Goal: Information Seeking & Learning: Learn about a topic

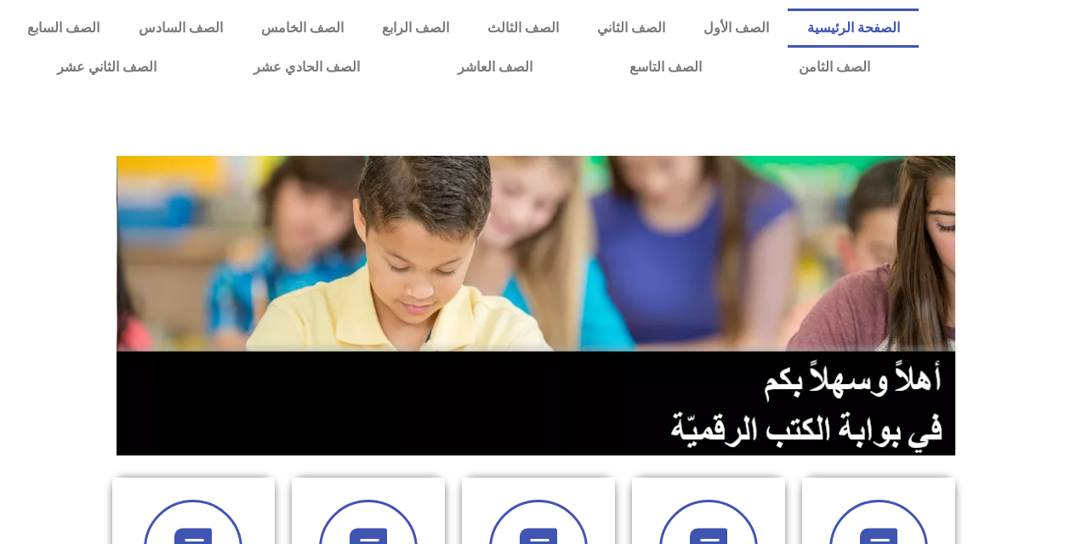
scroll to position [425, 0]
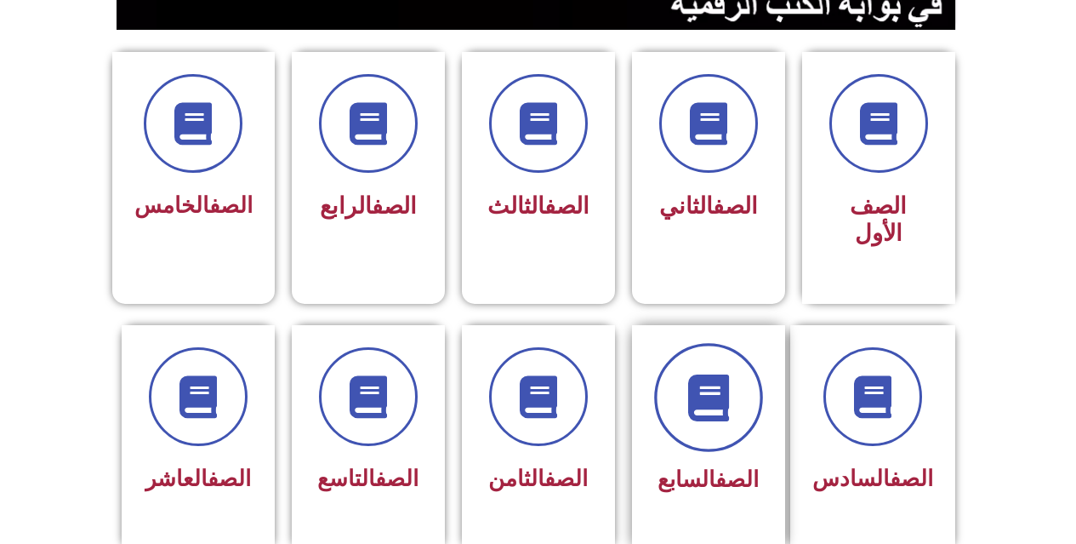
click at [709, 374] on icon at bounding box center [708, 397] width 47 height 47
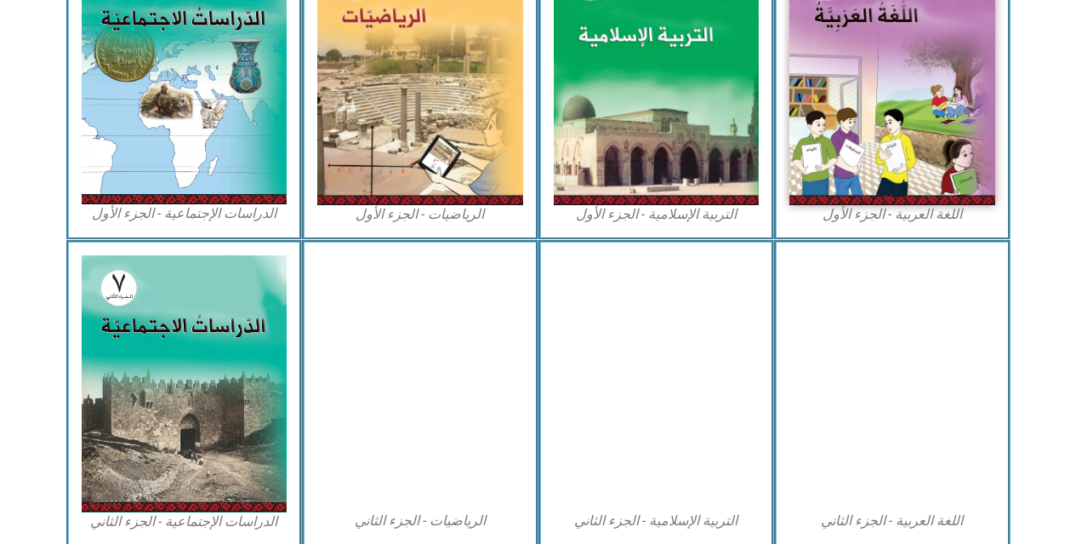
scroll to position [851, 0]
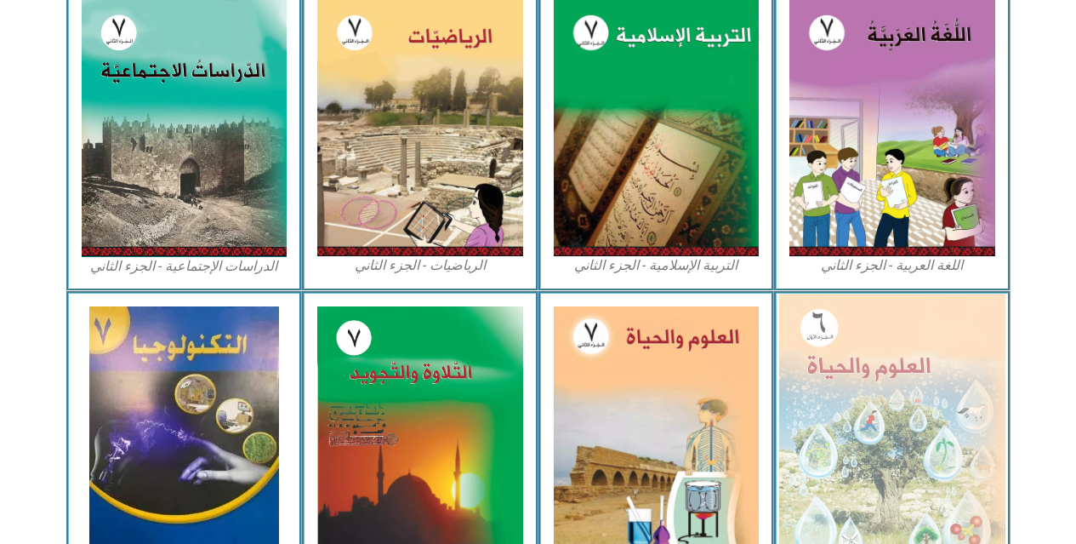
click at [864, 425] on img at bounding box center [892, 432] width 226 height 276
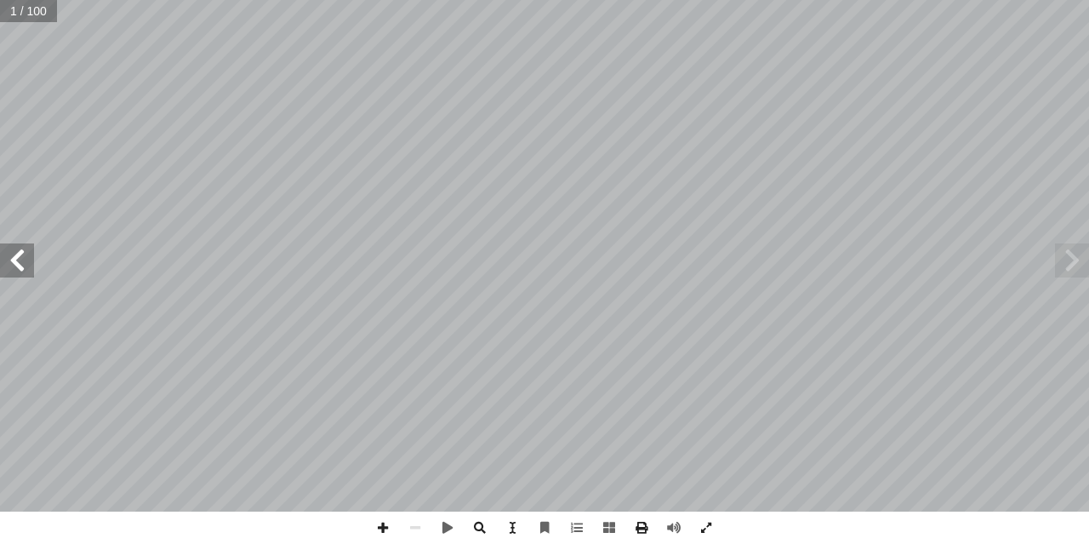
click at [27, 14] on input "text" at bounding box center [28, 11] width 57 height 22
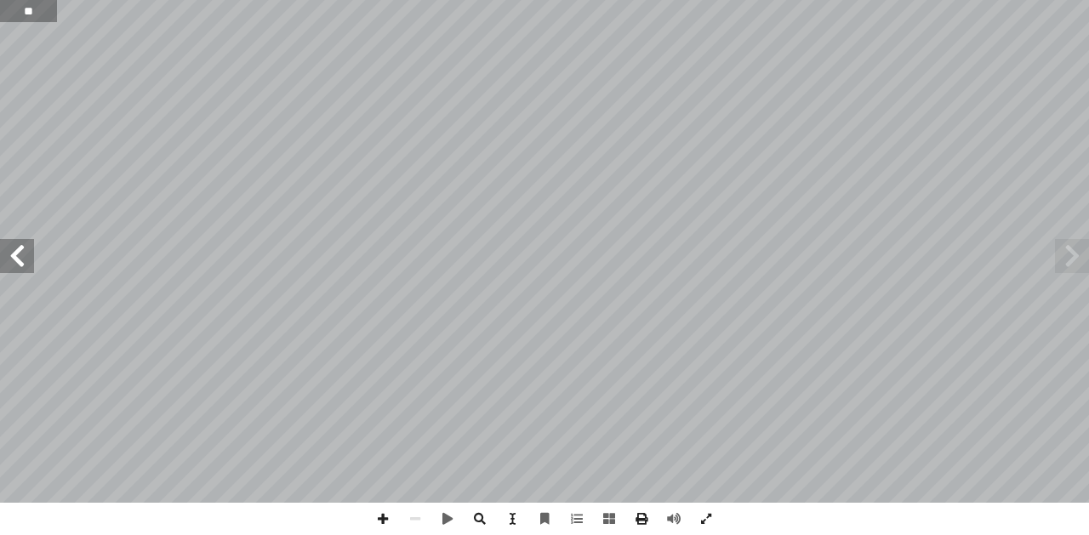
type input "**"
click at [14, 265] on span at bounding box center [17, 256] width 34 height 34
click at [1082, 254] on span at bounding box center [1072, 256] width 34 height 34
click at [1080, 253] on span at bounding box center [1072, 256] width 34 height 34
click at [385, 516] on span at bounding box center [383, 519] width 32 height 32
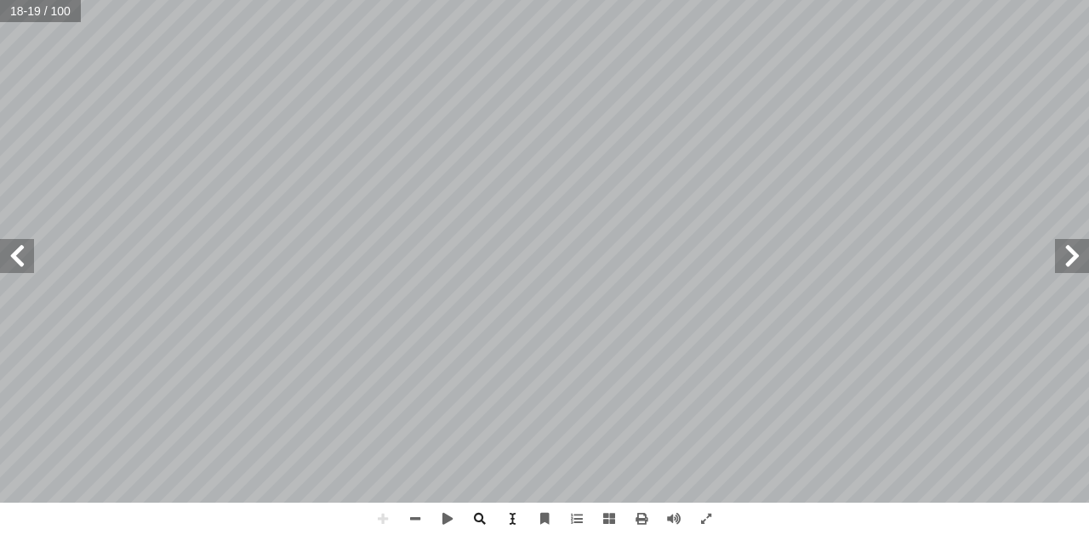
click at [29, 256] on span at bounding box center [17, 256] width 34 height 34
click at [0, 0] on html "الصفحة الرئيسية الصف الأول الصف الثاني الصف الثالث الصف الرابع الصف الخامس الصف…" at bounding box center [544, 77] width 1089 height 155
click at [408, 511] on span at bounding box center [415, 519] width 32 height 32
click at [31, 265] on span at bounding box center [17, 256] width 34 height 34
drag, startPoint x: 31, startPoint y: 267, endPoint x: 407, endPoint y: 521, distance: 452.9
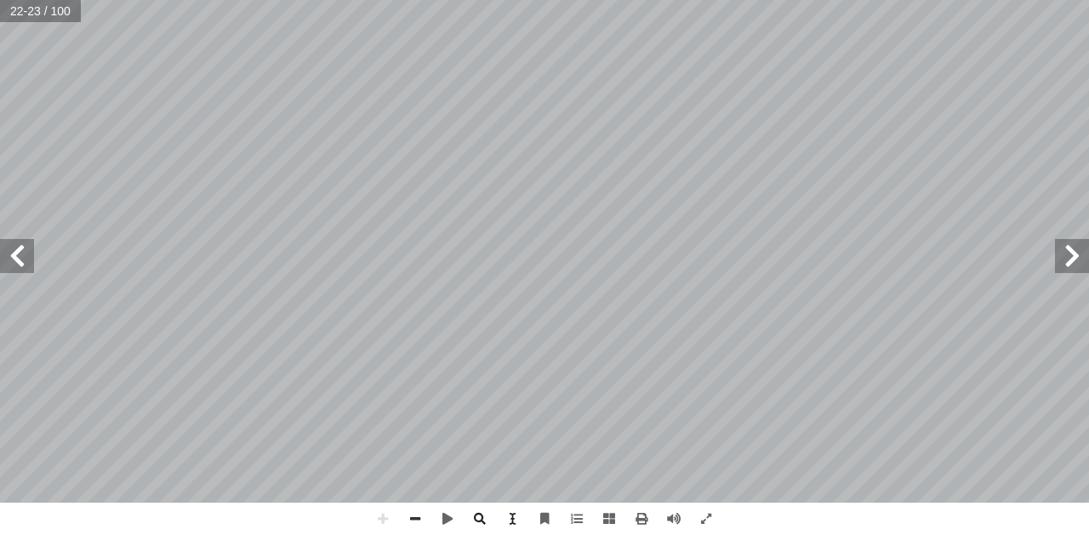
click at [407, 521] on span at bounding box center [415, 519] width 32 height 32
click at [404, 520] on span at bounding box center [415, 519] width 32 height 32
click at [413, 512] on span at bounding box center [415, 519] width 32 height 32
click at [0, 195] on div "18 ) ١ نشاط ( كائنات دقيقة في مستنقع: دوات: أ وال� ّ المواد ــارة، وملعقــة، وش…" at bounding box center [544, 251] width 1089 height 503
drag, startPoint x: 0, startPoint y: 248, endPoint x: 13, endPoint y: 243, distance: 14.1
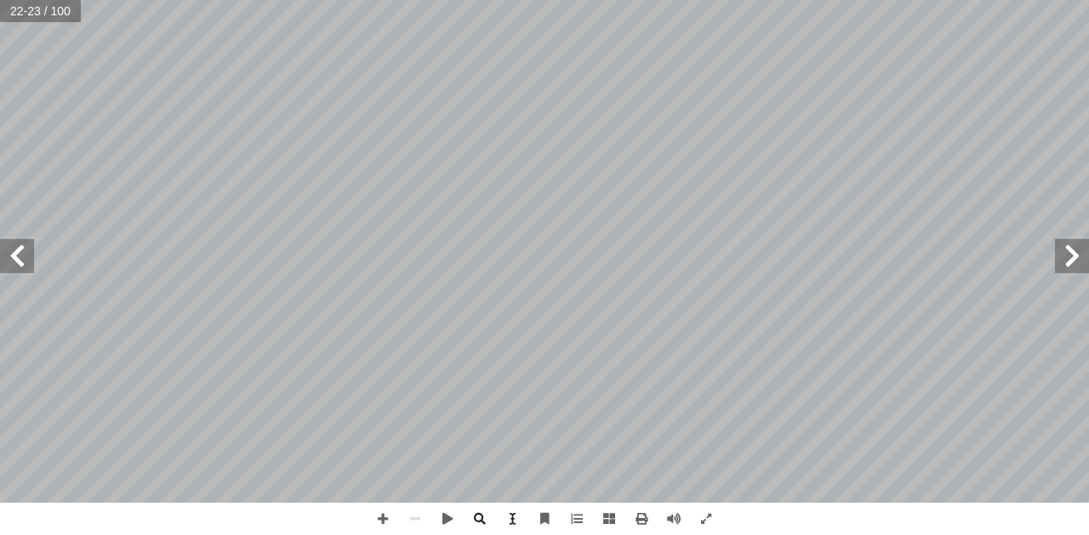
click at [6, 247] on span at bounding box center [17, 256] width 34 height 34
click at [13, 243] on span at bounding box center [17, 256] width 34 height 34
click at [13, 249] on span at bounding box center [17, 256] width 34 height 34
